Goal: Check status: Check status

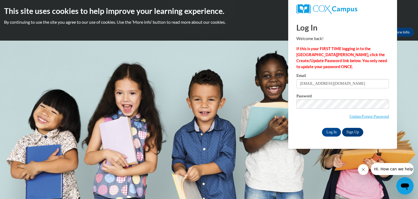
type input "[EMAIL_ADDRESS][DOMAIN_NAME]"
click at [330, 133] on input "Log In" at bounding box center [331, 132] width 19 height 9
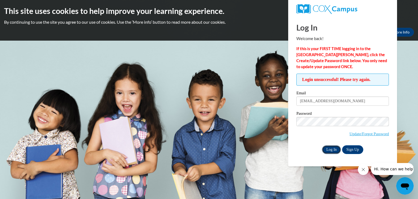
click at [327, 150] on input "Log In" at bounding box center [331, 149] width 19 height 9
click at [329, 147] on input "Log In" at bounding box center [331, 149] width 19 height 9
click at [331, 149] on input "Log In" at bounding box center [331, 149] width 19 height 9
click at [327, 148] on input "Log In" at bounding box center [331, 149] width 19 height 9
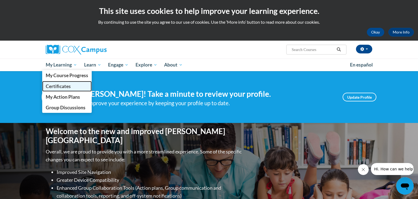
click at [64, 84] on span "Certificates" at bounding box center [58, 86] width 25 height 6
